Goal: Task Accomplishment & Management: Complete application form

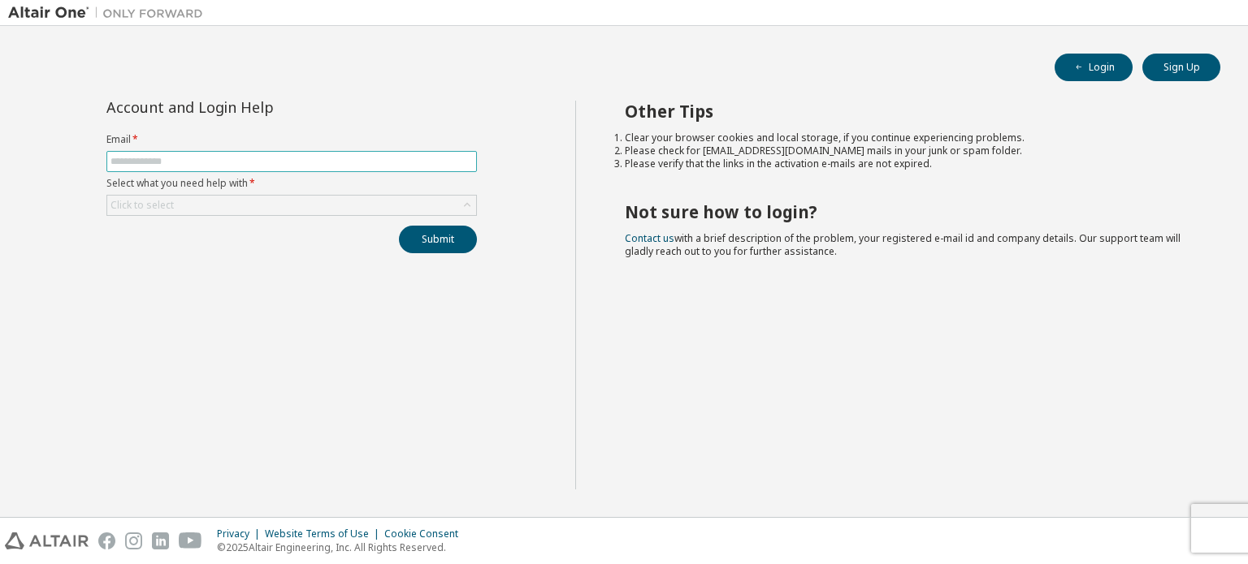
click at [233, 165] on input "text" at bounding box center [291, 161] width 362 height 13
type input "**********"
click at [439, 236] on button "Submit" at bounding box center [438, 240] width 78 height 28
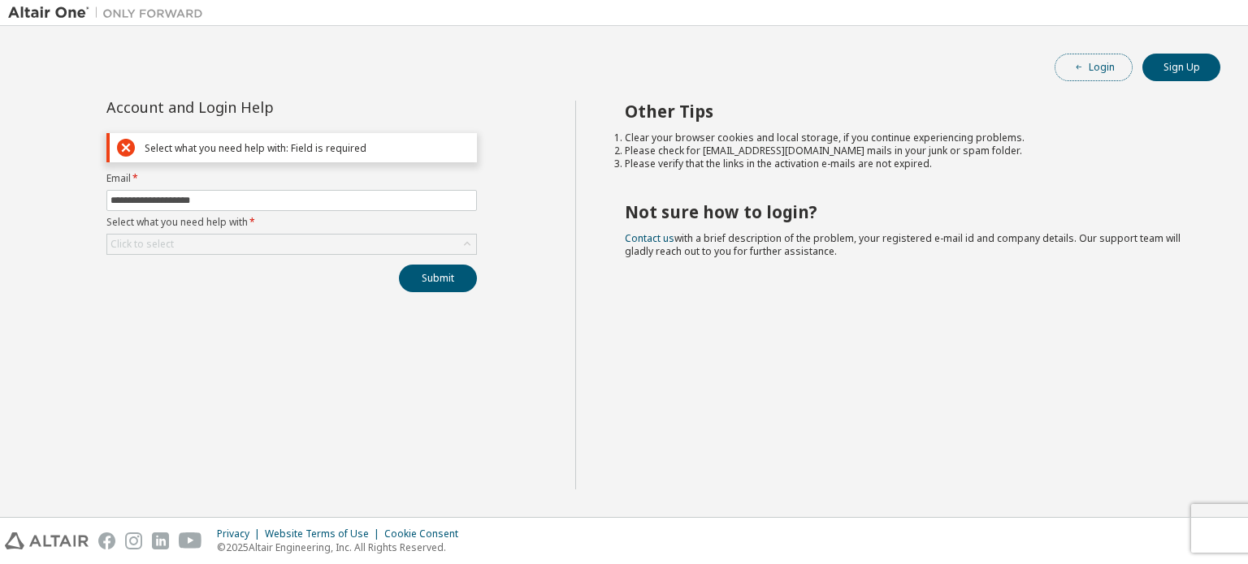
click at [1102, 78] on button "Login" at bounding box center [1093, 68] width 78 height 28
